Goal: Navigation & Orientation: Find specific page/section

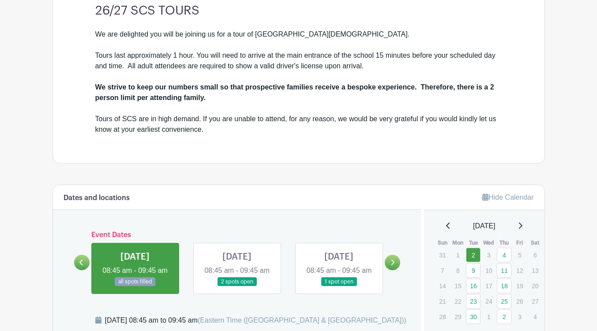
scroll to position [308, 0]
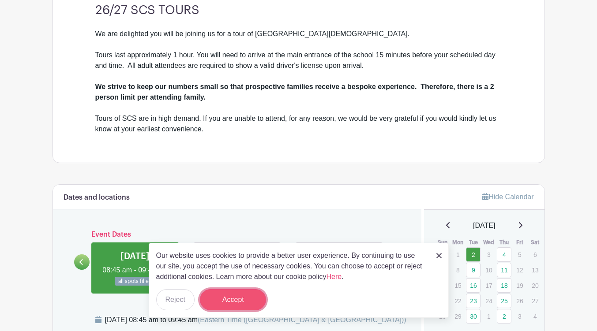
click at [230, 297] on button "Accept" at bounding box center [233, 300] width 66 height 21
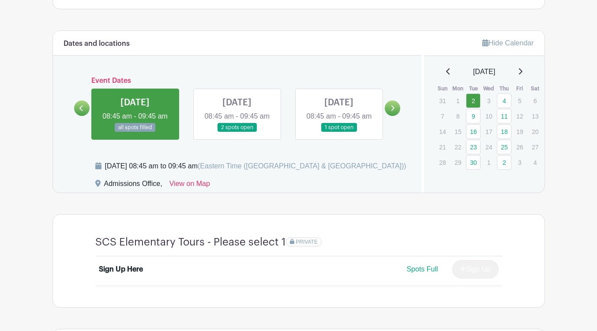
scroll to position [484, 0]
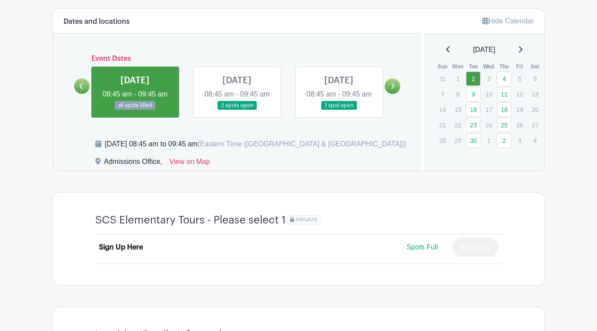
click at [397, 90] on link at bounding box center [392, 86] width 15 height 15
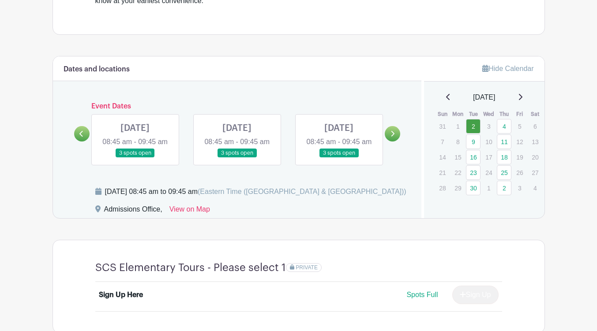
scroll to position [438, 0]
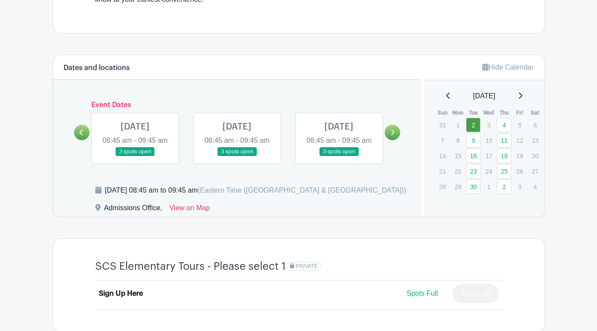
click at [393, 136] on icon at bounding box center [393, 132] width 4 height 7
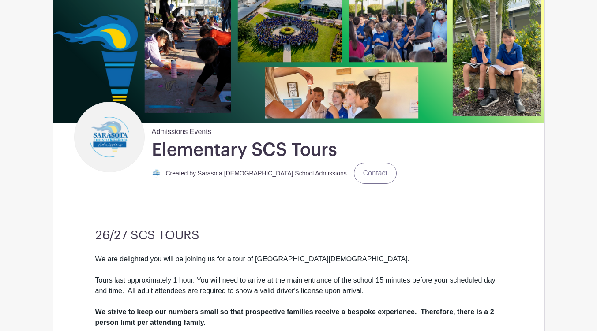
scroll to position [19, 0]
